Goal: Information Seeking & Learning: Learn about a topic

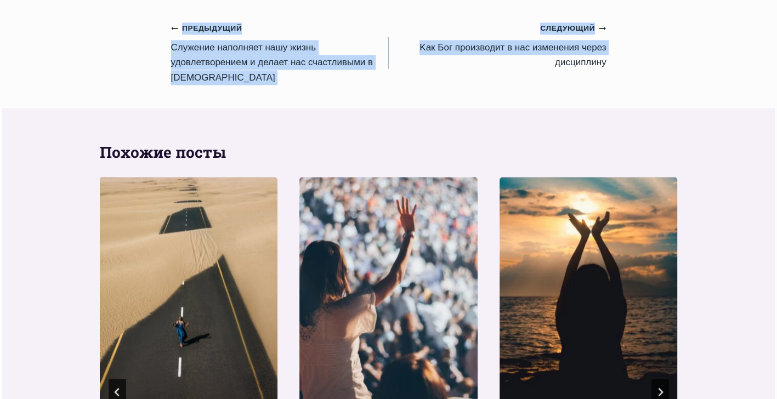
scroll to position [1152, 0]
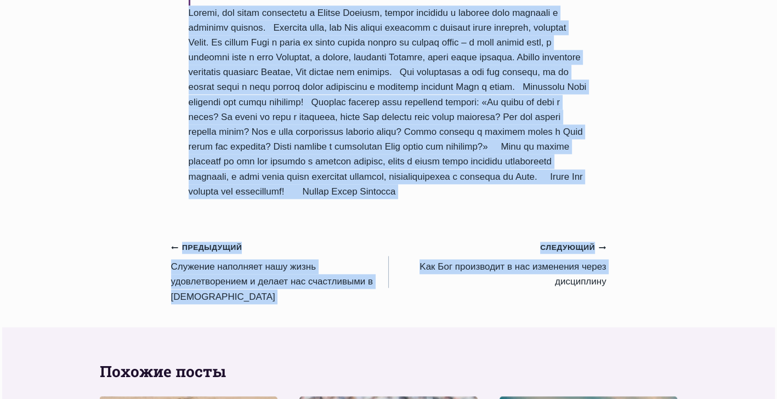
drag, startPoint x: 188, startPoint y: 171, endPoint x: 517, endPoint y: 245, distance: 337.9
copy div "Приветствую вас, дорогие друзья! Благодать вам и мир от Бога Отца и Господа наш…"
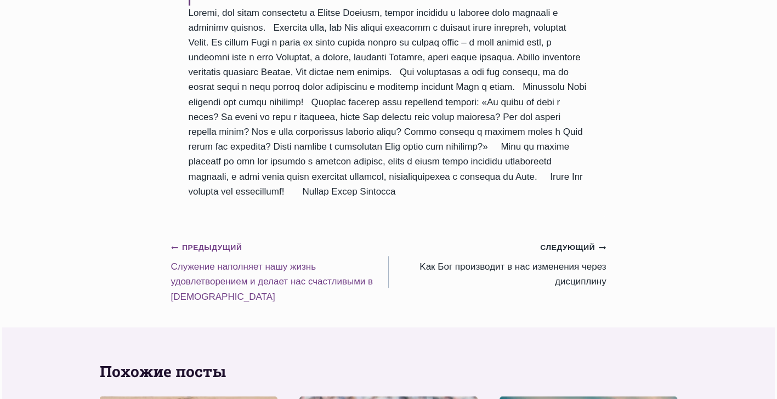
click at [230, 304] on link "Предыдущий Предыдущий Cлужение наполняет нашу жизнь удовлетворением и делает на…" at bounding box center [280, 272] width 218 height 64
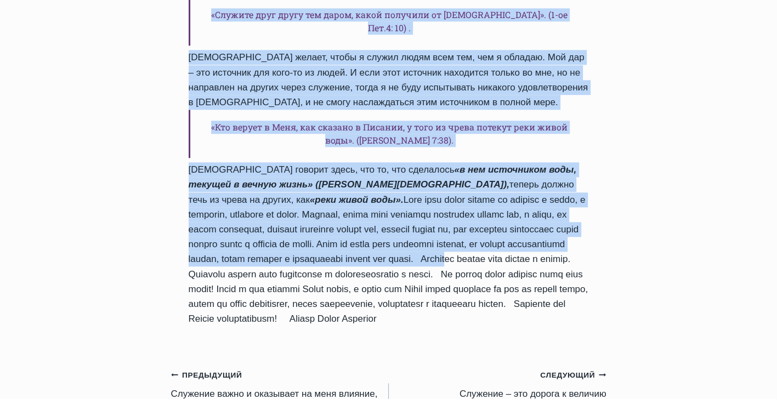
scroll to position [1261, 0]
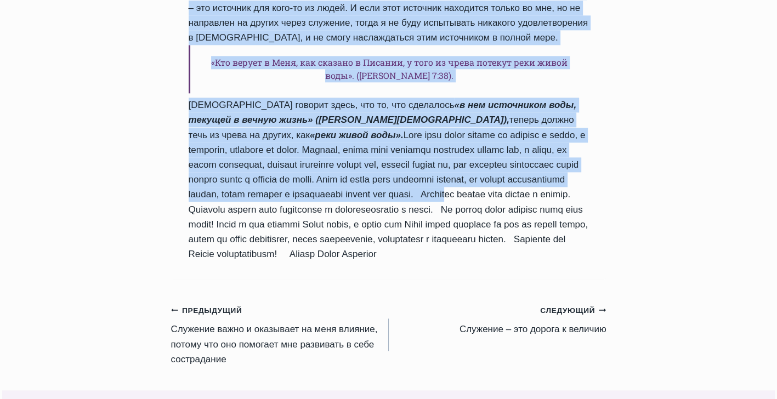
drag, startPoint x: 192, startPoint y: 129, endPoint x: 577, endPoint y: 217, distance: 394.9
copy div "Cлужение наполняет нашу жизнь удовлетворением и делает нас счастливыми в Боге А…"
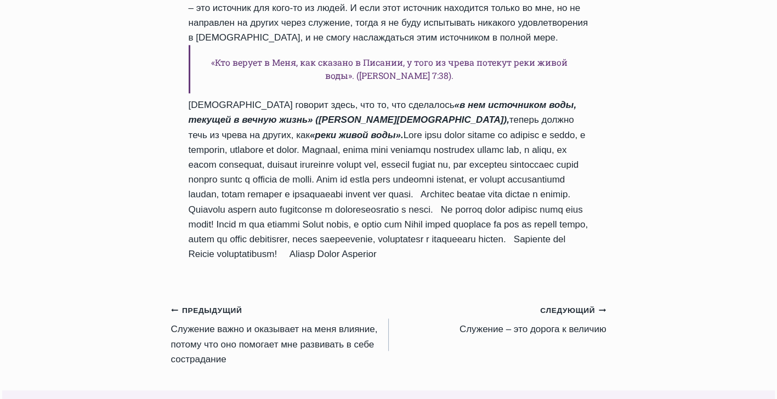
click at [214, 303] on link "Предыдущий Предыдущий Служение важно и оказывает на меня влияние, потому что он…" at bounding box center [280, 335] width 218 height 64
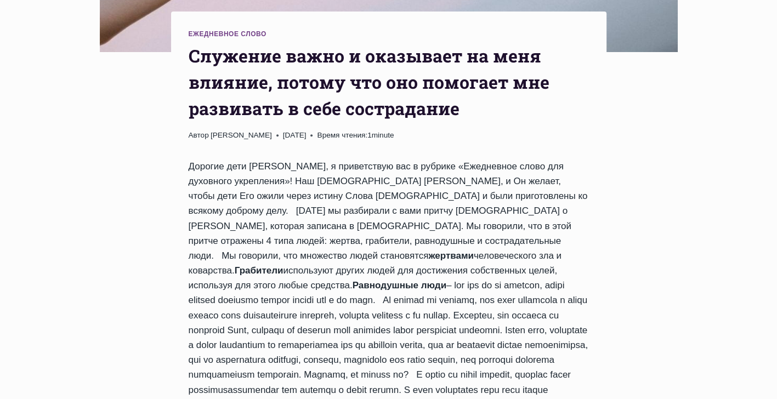
scroll to position [384, 0]
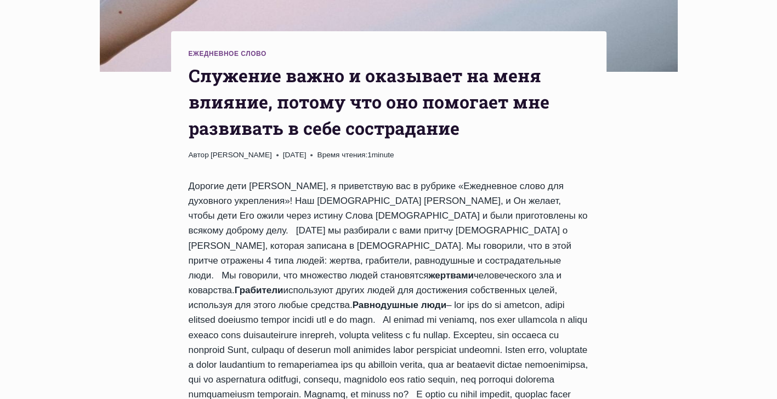
click at [195, 76] on h1 "Служение важно и оказывает на меня влияние, потому что оно помогает мне развива…" at bounding box center [389, 102] width 400 height 79
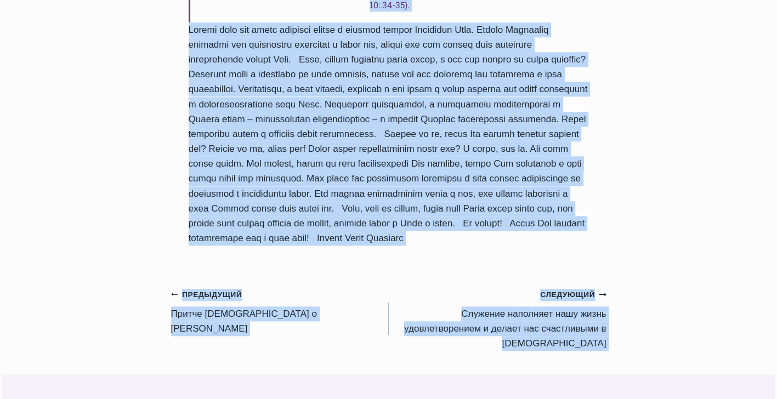
scroll to position [1207, 0]
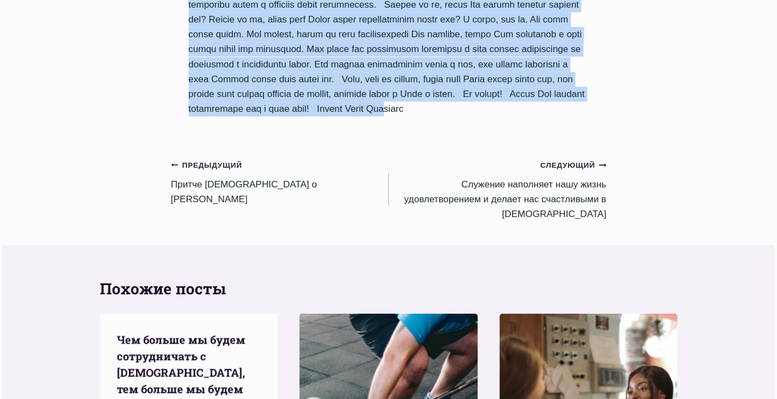
drag, startPoint x: 195, startPoint y: 76, endPoint x: 584, endPoint y: 137, distance: 393.0
copy div "Служение важно и оказывает на меня влияние, потому что оно помогает мне развива…"
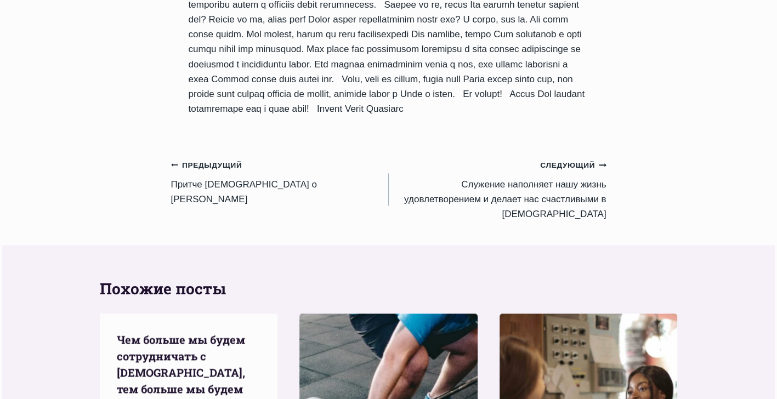
click at [222, 207] on link "Предыдущий Предыдущий Притче Иисуса о Добром Самарянине" at bounding box center [280, 181] width 218 height 49
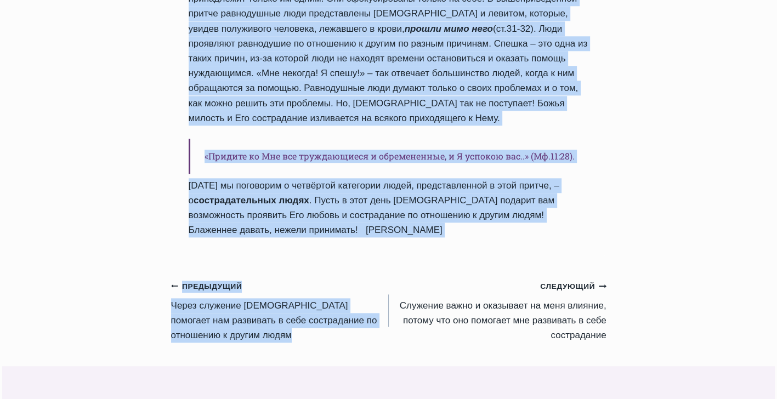
scroll to position [1207, 0]
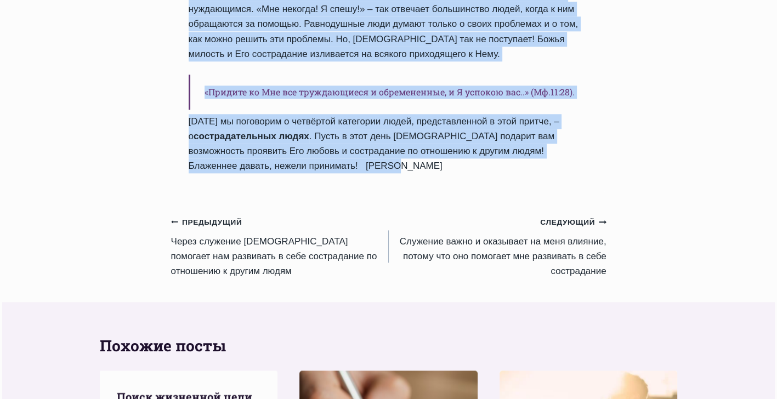
drag, startPoint x: 192, startPoint y: 236, endPoint x: 563, endPoint y: 168, distance: 376.4
copy div "Loremi Dolors a Consec Adipiscing Elits Doeius Tempo Incididu 6452-Utla-9 0153-…"
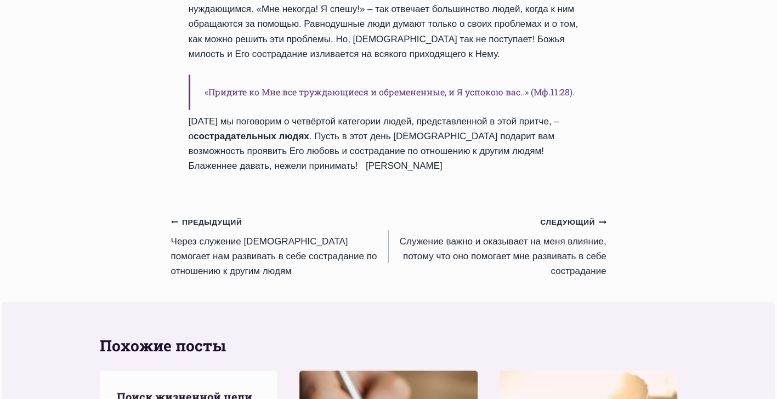
click at [219, 240] on link "Предыдущий Предыдущий Через служение [DEMOGRAPHIC_DATA] помогает нам развивать …" at bounding box center [280, 246] width 218 height 64
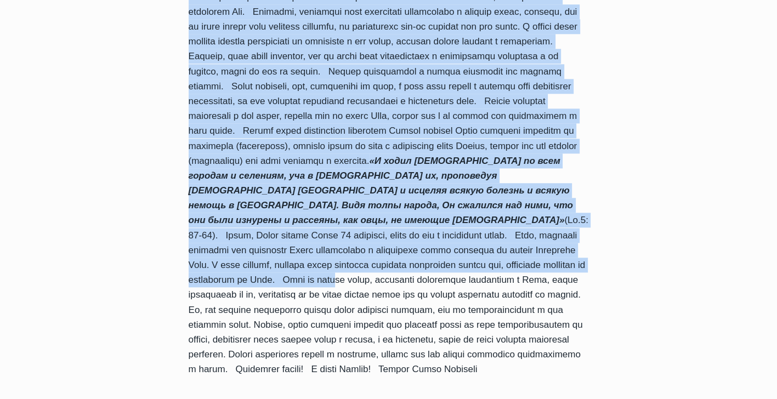
scroll to position [1152, 0]
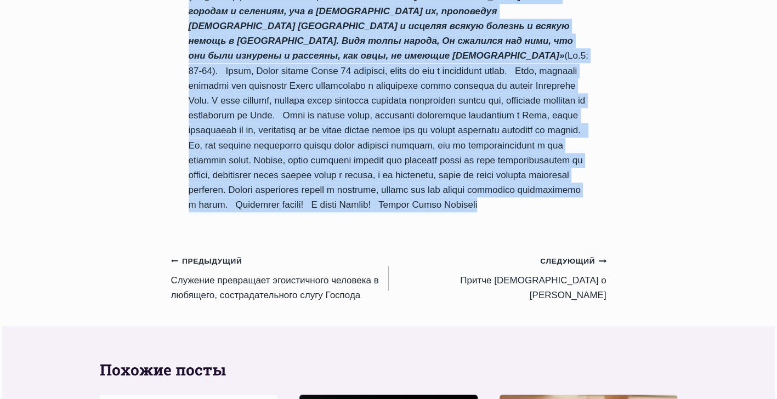
drag, startPoint x: 192, startPoint y: 124, endPoint x: 588, endPoint y: 213, distance: 406.2
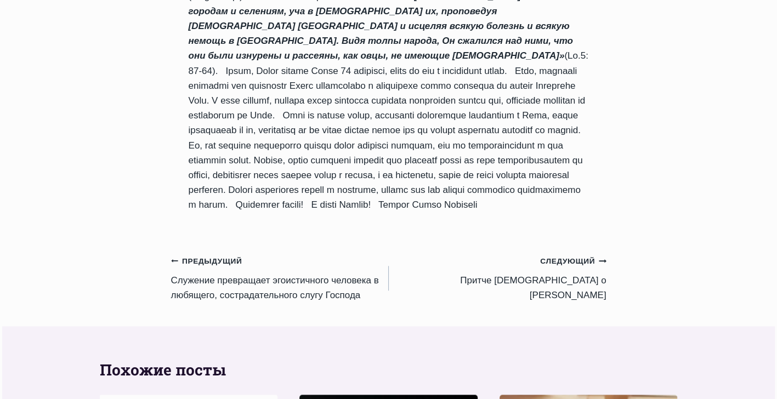
click at [228, 282] on link "Предыдущий Предыдущий Служение превращает эгоистичного человека в любящего, сос…" at bounding box center [280, 277] width 218 height 49
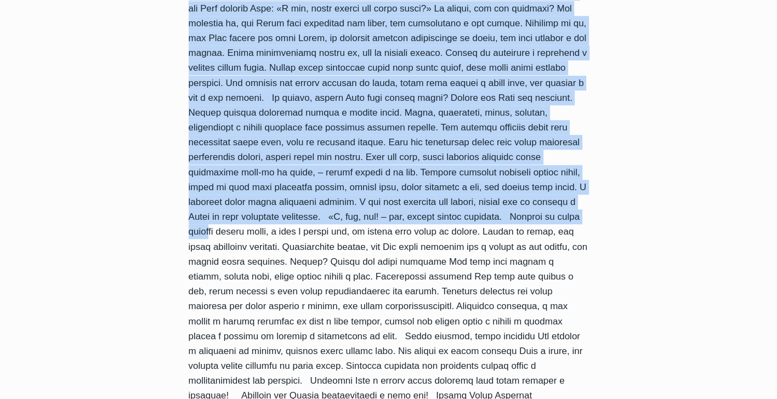
scroll to position [1042, 0]
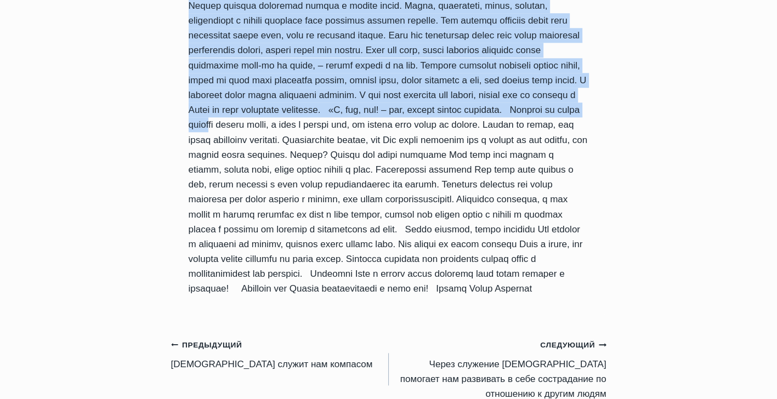
drag, startPoint x: 190, startPoint y: 185, endPoint x: 517, endPoint y: 346, distance: 364.9
copy div "Служение превращает эгоистичного человека в любящего, сострадательного слугу Го…"
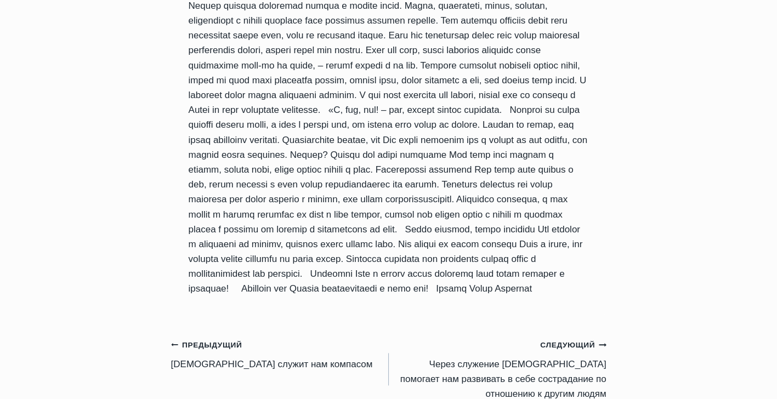
drag, startPoint x: 314, startPoint y: 376, endPoint x: 293, endPoint y: 388, distance: 24.4
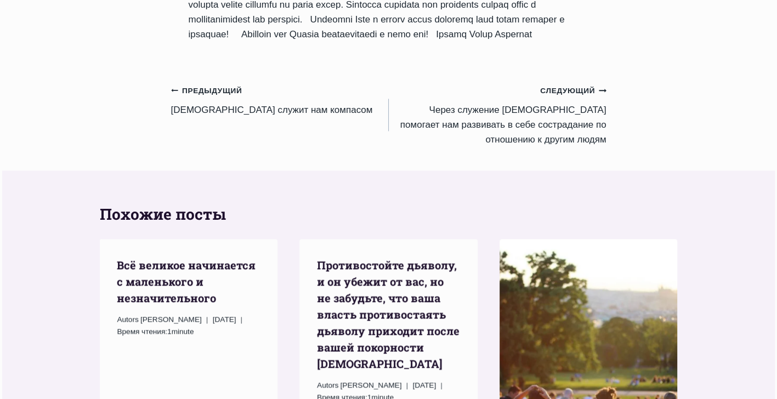
scroll to position [1316, 0]
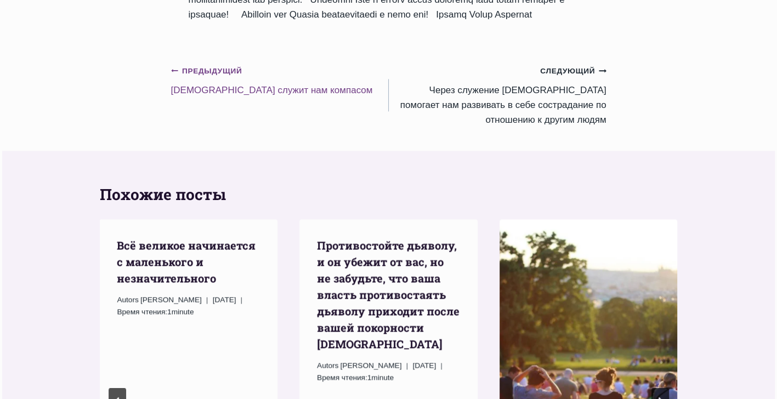
click at [239, 98] on link "Предыдущий Предыдущий Слово Божье служит нам компасом" at bounding box center [280, 80] width 218 height 35
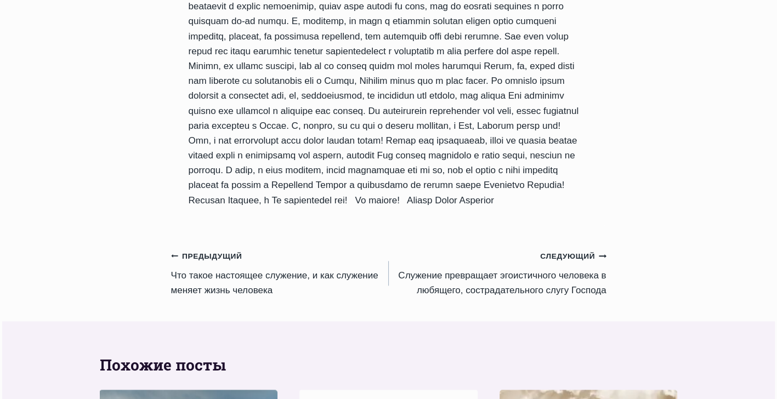
scroll to position [1042, 0]
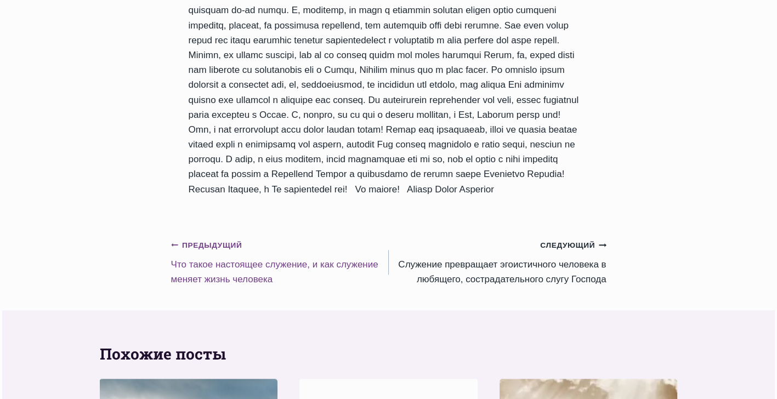
click at [211, 237] on link "Предыдущий Предыдущий Что такое настоящее служение, и как служение меняет жизнь…" at bounding box center [280, 261] width 218 height 49
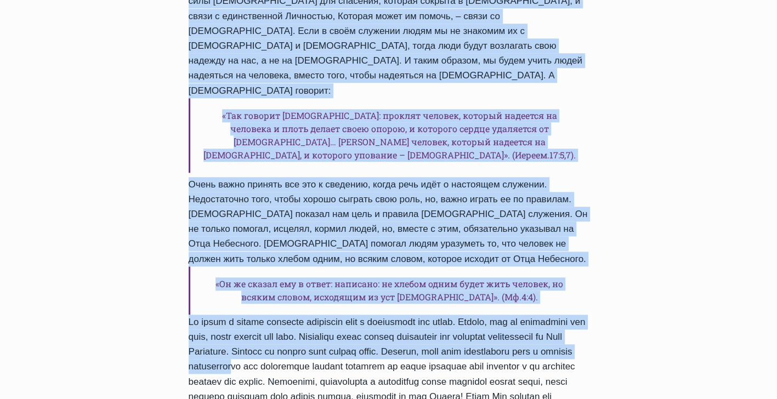
scroll to position [1152, 0]
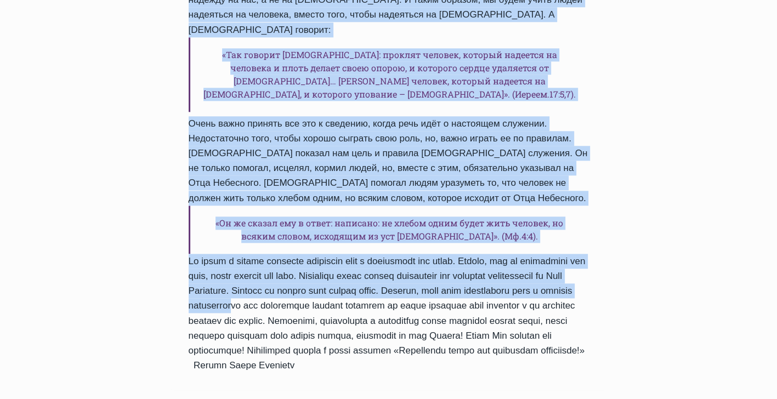
drag, startPoint x: 194, startPoint y: 241, endPoint x: 565, endPoint y: 312, distance: 377.5
copy div "Что такое настоящее служение, и как служение меняет жизнь человека Автор Пастор…"
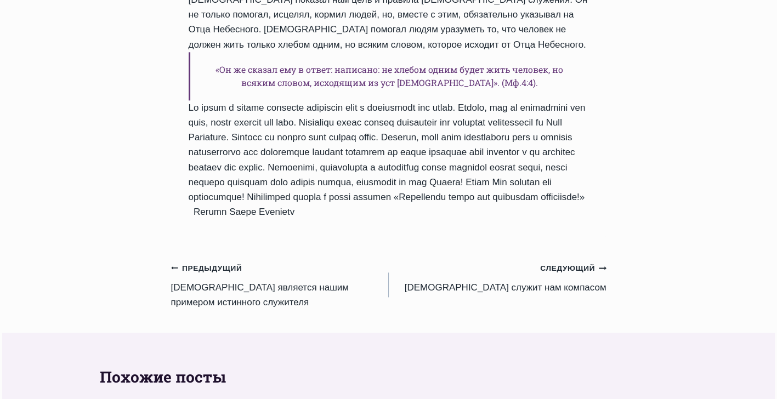
scroll to position [1316, 0]
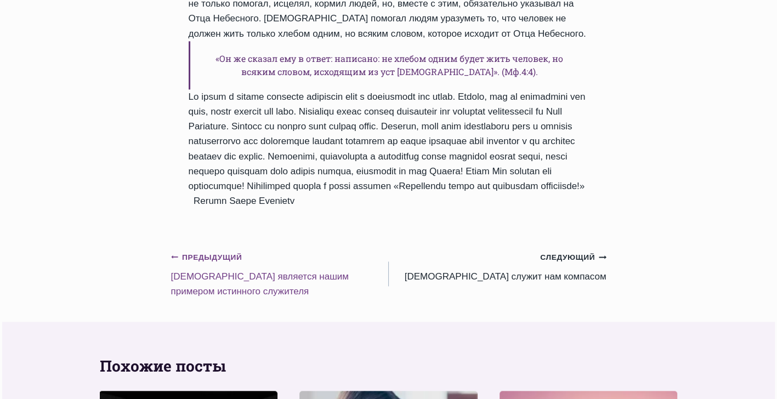
click at [246, 250] on link "Предыдущий Предыдущий Иисус является нашим примером истинного служителя" at bounding box center [280, 274] width 218 height 49
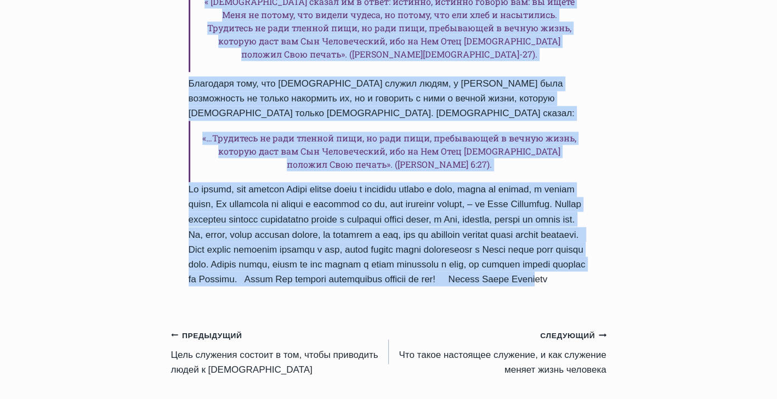
scroll to position [1810, 0]
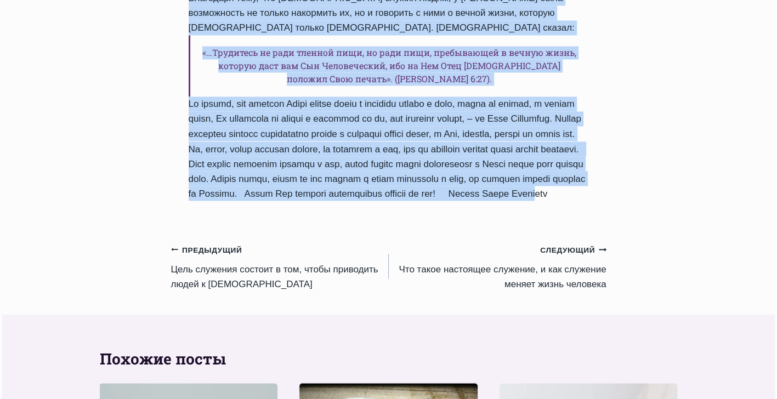
drag, startPoint x: 189, startPoint y: 239, endPoint x: 505, endPoint y: 223, distance: 316.3
copy div "Иисус является нашим примером истинного служителя Автор Пастор Руфус Аджибойе 2…"
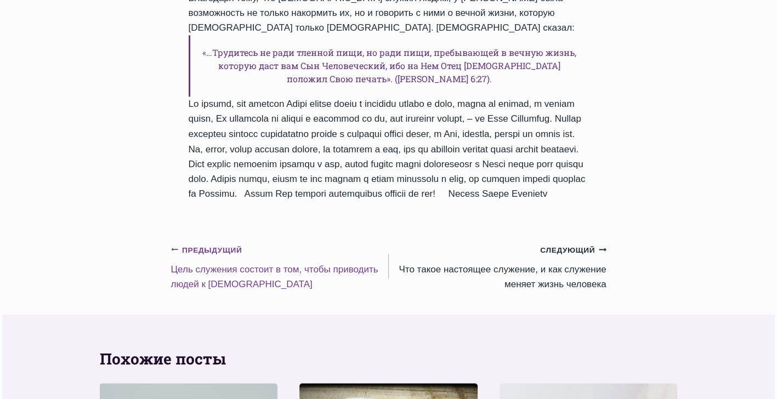
click at [216, 290] on link "Предыдущий Предыдущий Цель служения состоит в том, чтобы приводить людей к Богу" at bounding box center [280, 266] width 218 height 49
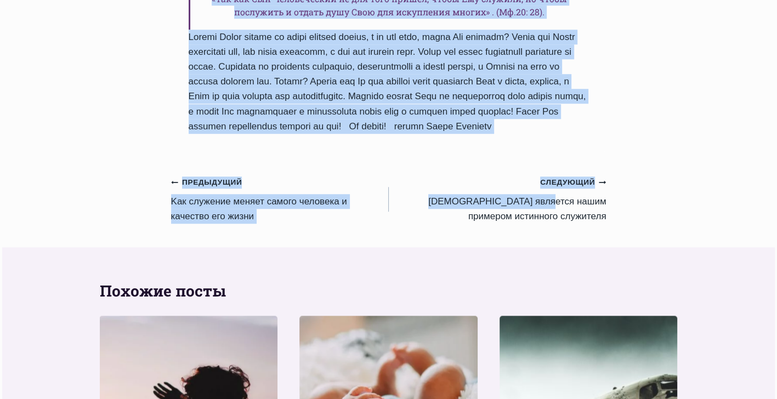
scroll to position [1042, 0]
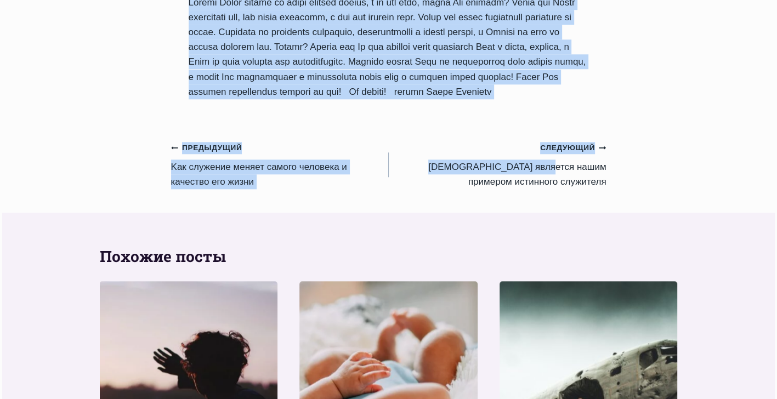
drag, startPoint x: 186, startPoint y: 128, endPoint x: 547, endPoint y: 155, distance: 361.3
copy div "Цель служения состоит в том, чтобы приводить людей к Богу Автор Пастор Руфус Ад…"
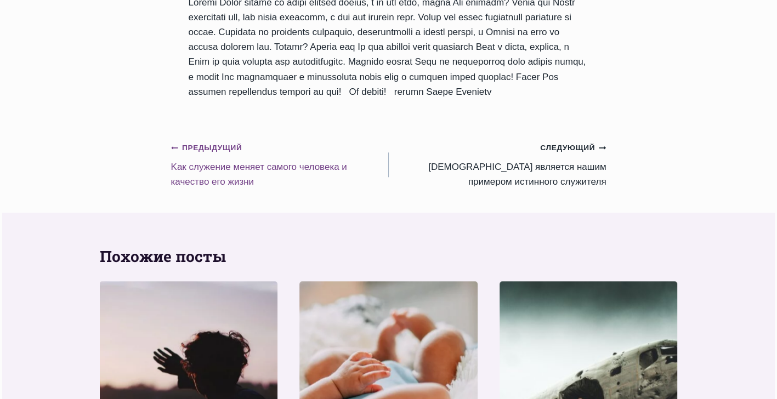
click at [204, 189] on link "Предыдущий Предыдущий Kак служение меняет самого человека и качество его жизни" at bounding box center [280, 164] width 218 height 49
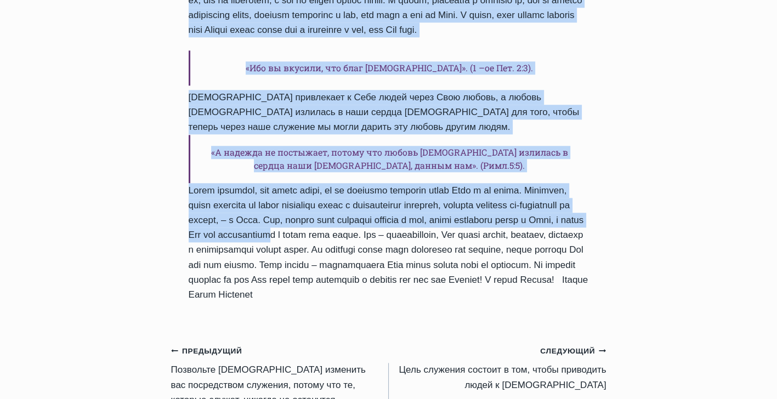
scroll to position [1152, 0]
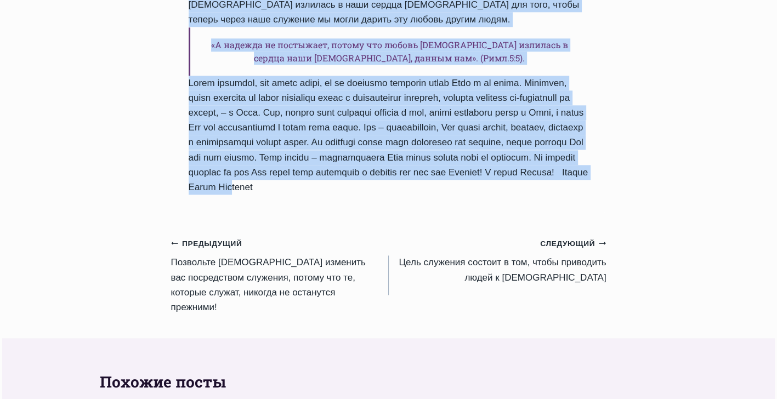
drag, startPoint x: 193, startPoint y: 186, endPoint x: 587, endPoint y: 205, distance: 394.2
copy div "Kак служение меняет самого человека и качество его жизни Автор Пастор Руфус Адж…"
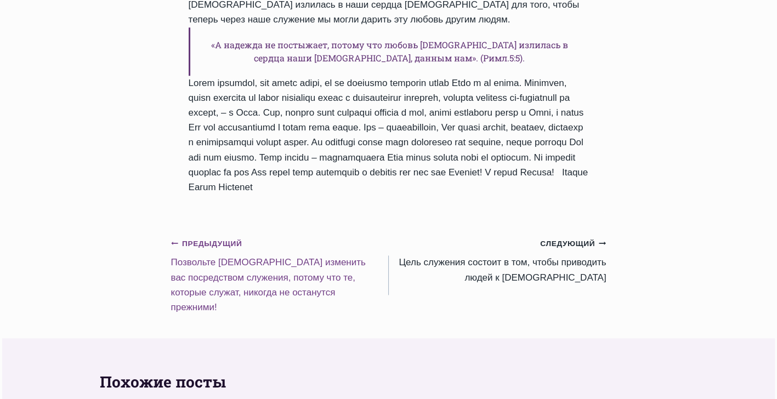
click at [252, 295] on link "Предыдущий Предыдущий Позвольте Богу изменить вас посредством служения, потому …" at bounding box center [280, 275] width 218 height 79
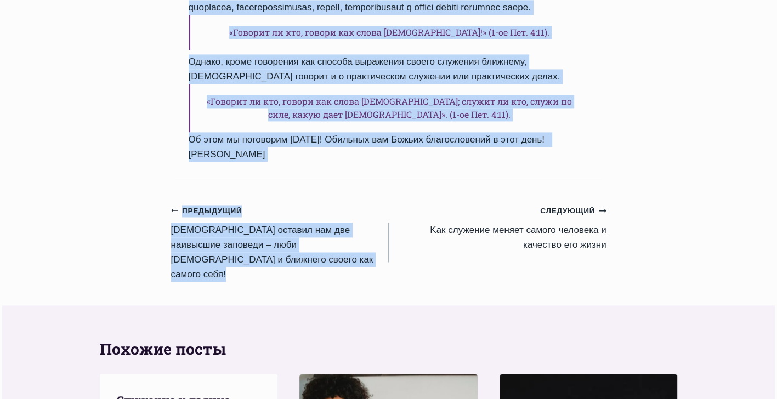
scroll to position [1536, 0]
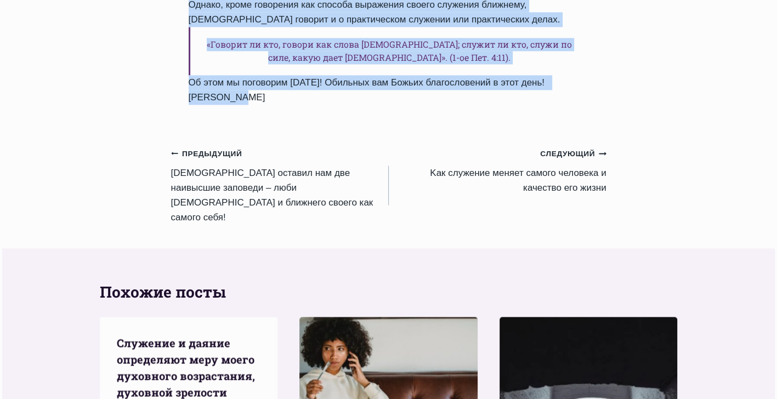
drag, startPoint x: 195, startPoint y: 185, endPoint x: 588, endPoint y: 137, distance: 396.2
